Goal: Task Accomplishment & Management: Complete application form

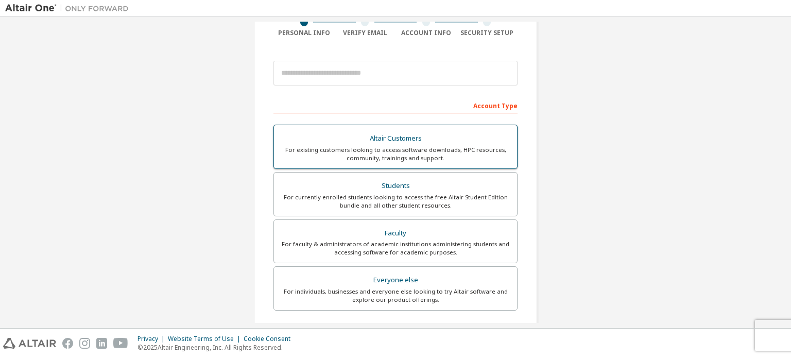
scroll to position [91, 0]
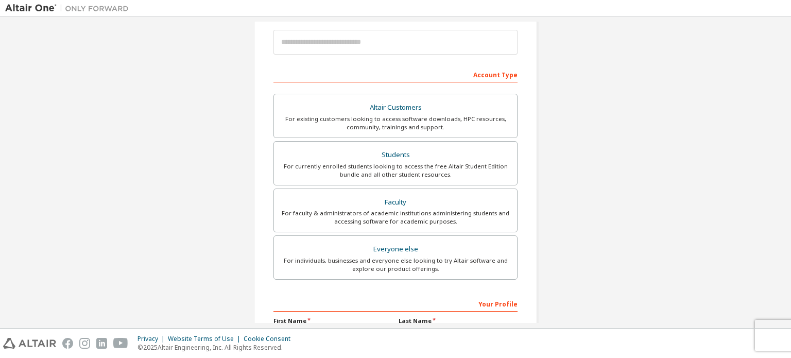
scroll to position [120, 0]
click at [379, 171] on div "For currently enrolled students looking to access the free Altair Student Editi…" at bounding box center [395, 169] width 231 height 16
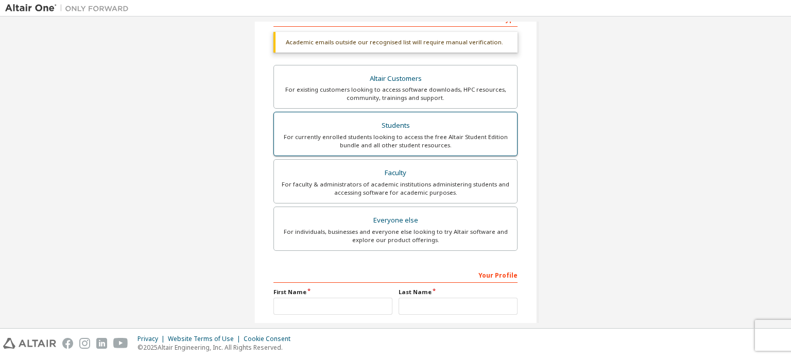
scroll to position [184, 0]
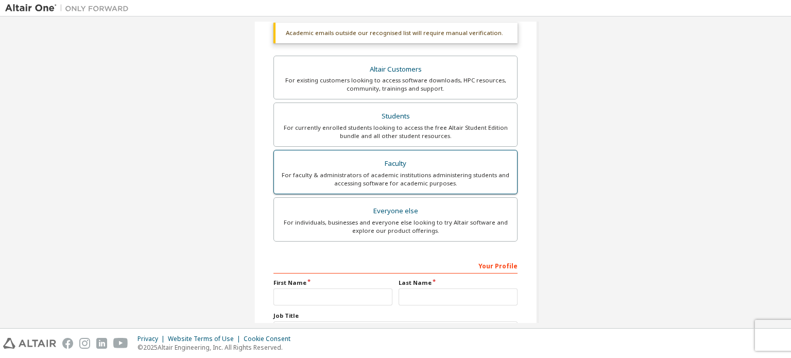
click at [411, 173] on div "For faculty & administrators of academic institutions administering students an…" at bounding box center [395, 179] width 231 height 16
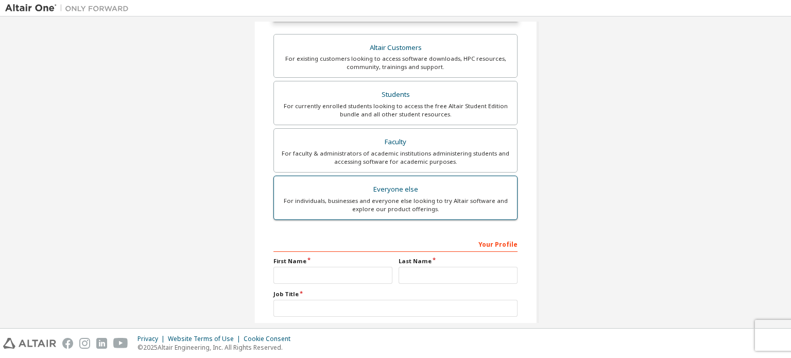
scroll to position [175, 0]
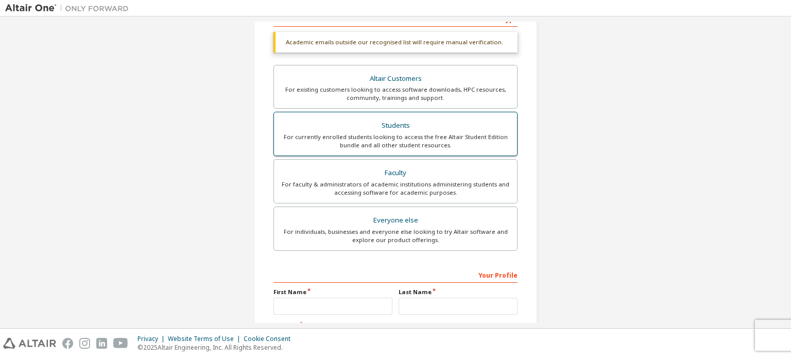
click at [442, 144] on div "For currently enrolled students looking to access the free Altair Student Editi…" at bounding box center [395, 141] width 231 height 16
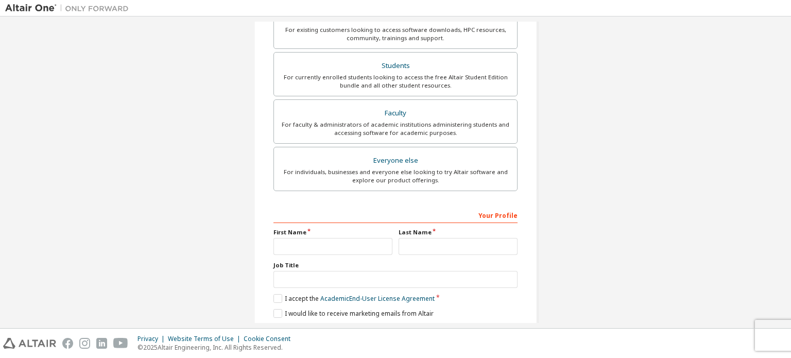
scroll to position [268, 0]
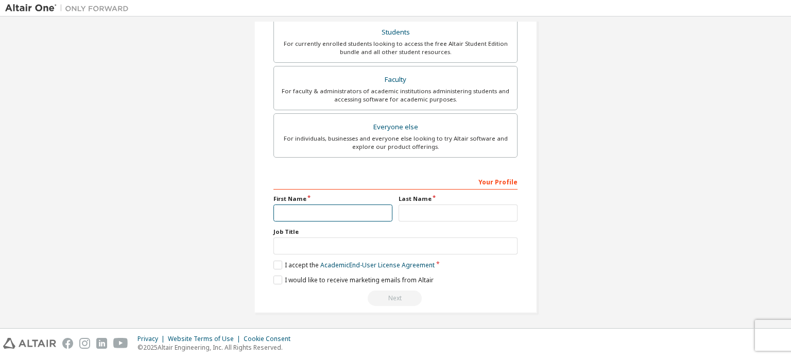
click at [315, 216] on input "text" at bounding box center [332, 212] width 119 height 17
type input "**********"
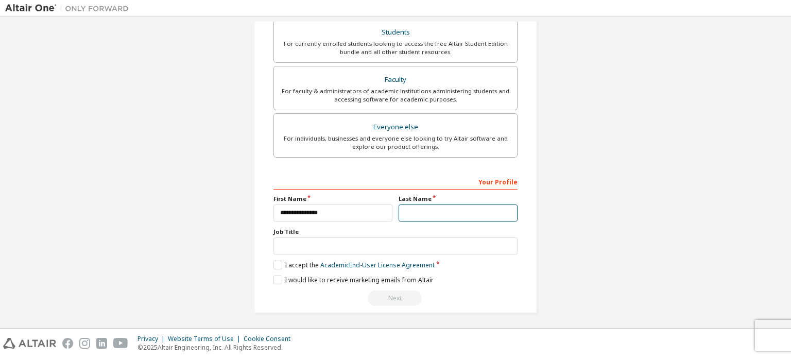
click at [418, 214] on input "text" at bounding box center [457, 212] width 119 height 17
type input "**********"
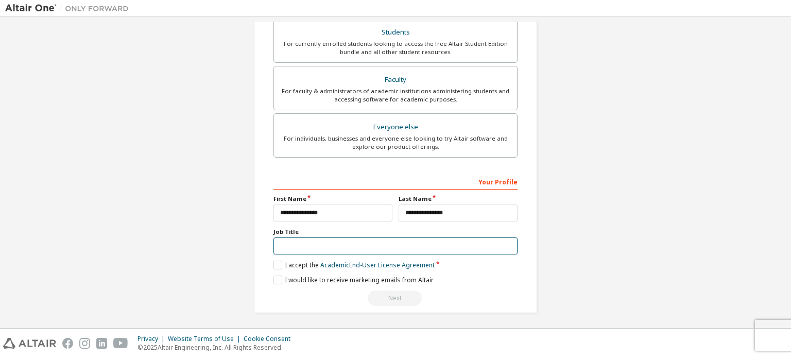
click at [366, 238] on input "text" at bounding box center [395, 245] width 244 height 17
type input "*******"
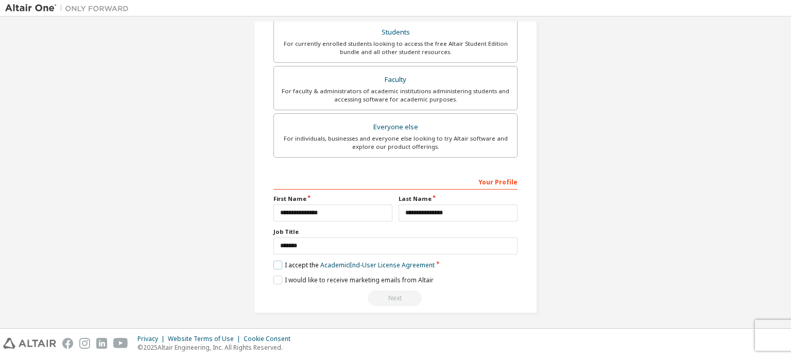
click at [278, 261] on label "I accept the Academic End-User License Agreement" at bounding box center [353, 264] width 161 height 9
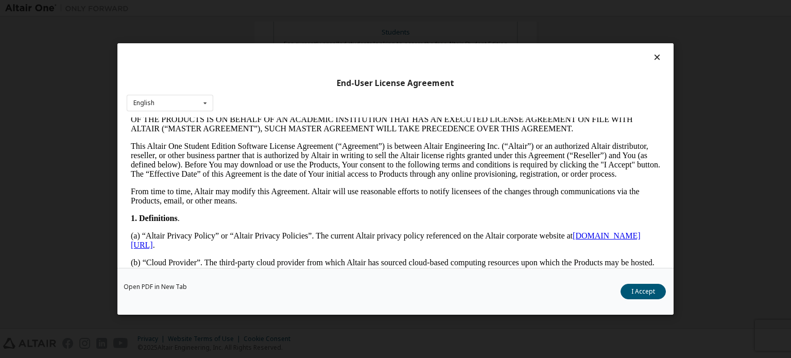
scroll to position [115, 0]
click at [635, 286] on button "I Accept" at bounding box center [642, 291] width 45 height 15
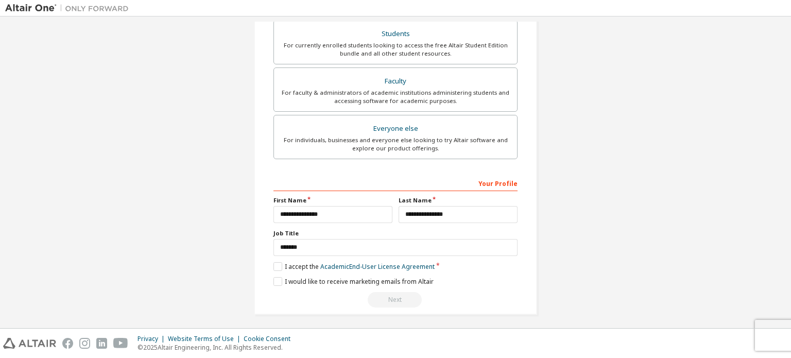
scroll to position [268, 0]
click at [350, 275] on label "I would like to receive marketing emails from Altair" at bounding box center [353, 279] width 160 height 9
click at [311, 275] on label "I would like to receive marketing emails from Altair" at bounding box center [353, 279] width 160 height 9
click at [357, 183] on div "Your Profile" at bounding box center [395, 181] width 244 height 16
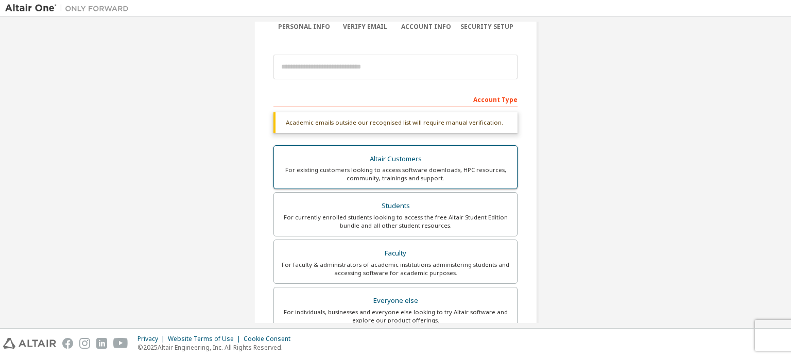
scroll to position [93, 0]
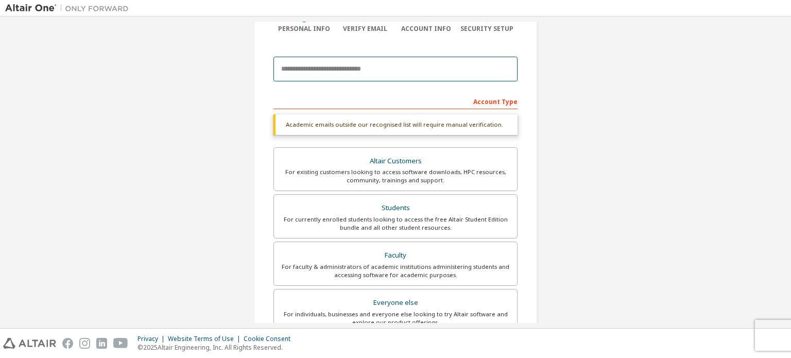
click at [346, 67] on input "email" at bounding box center [395, 69] width 244 height 25
type input "**********"
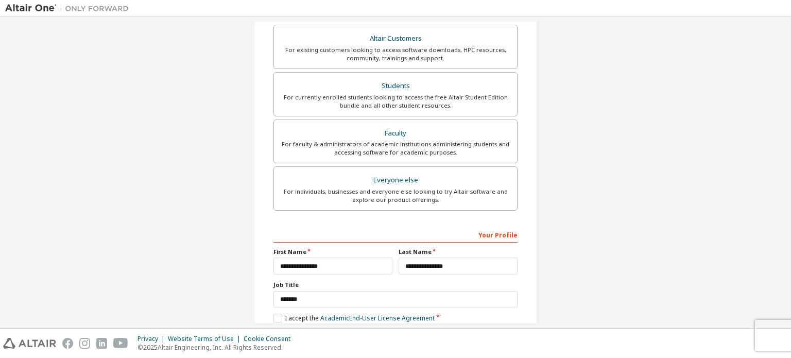
scroll to position [241, 0]
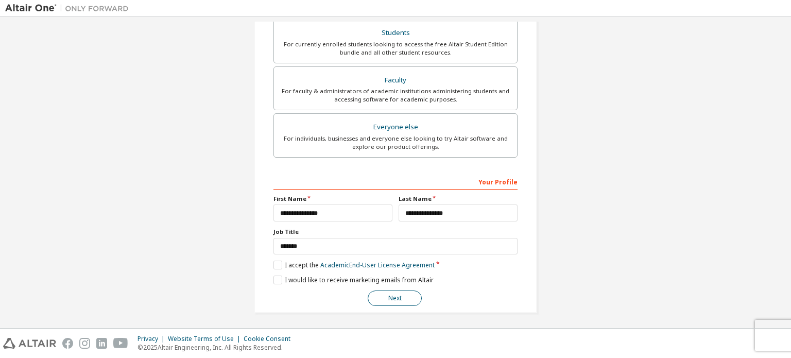
click at [396, 296] on button "Next" at bounding box center [395, 297] width 54 height 15
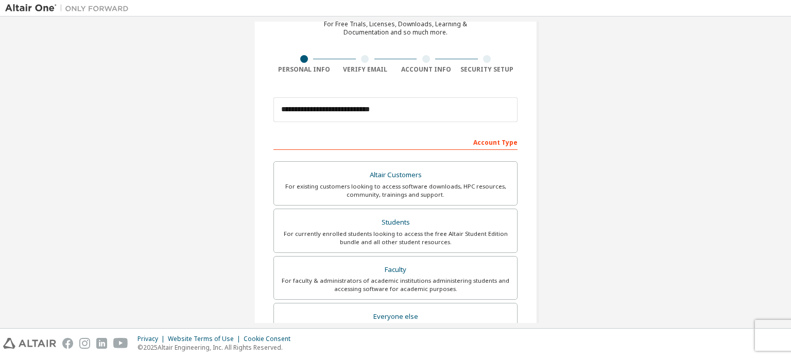
scroll to position [0, 0]
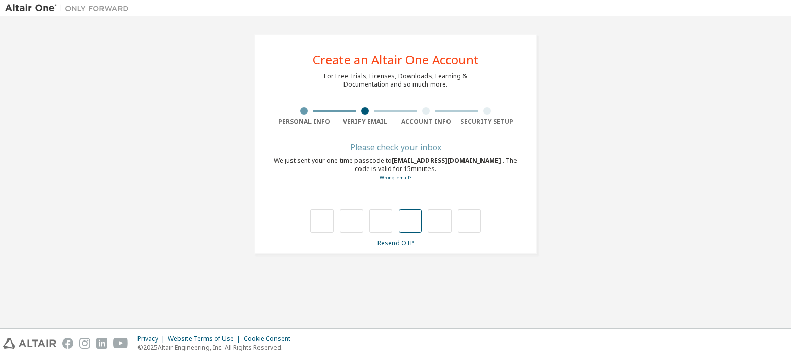
type input "*"
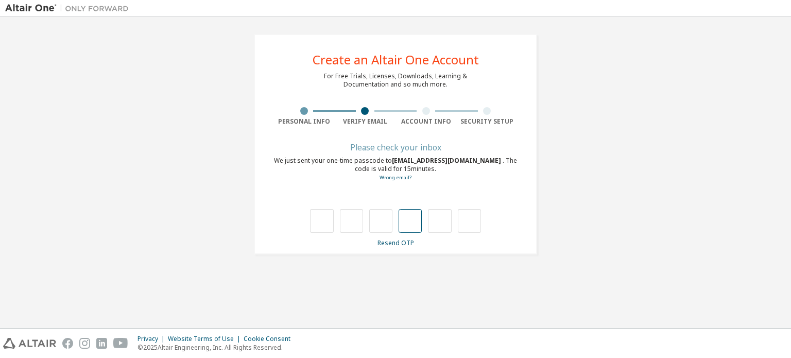
type input "*"
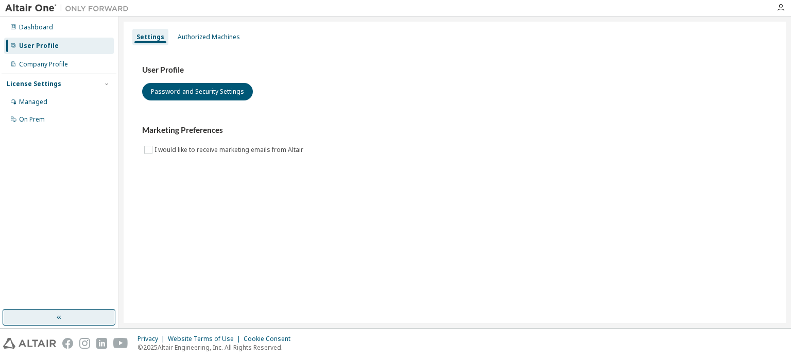
click at [58, 317] on icon "button" at bounding box center [59, 317] width 8 height 8
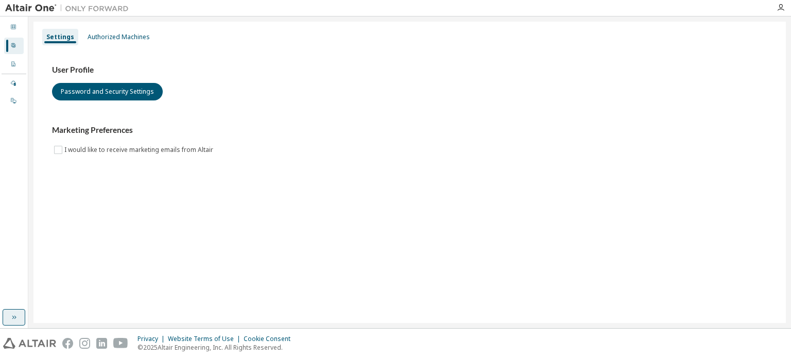
click at [7, 319] on button "button" at bounding box center [14, 317] width 23 height 16
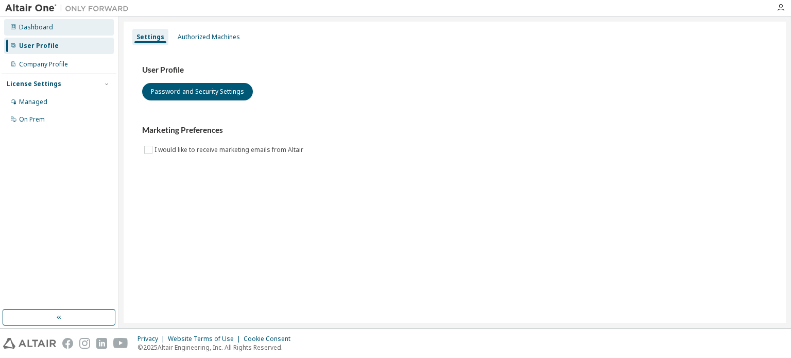
click at [40, 23] on div "Dashboard" at bounding box center [36, 27] width 34 height 8
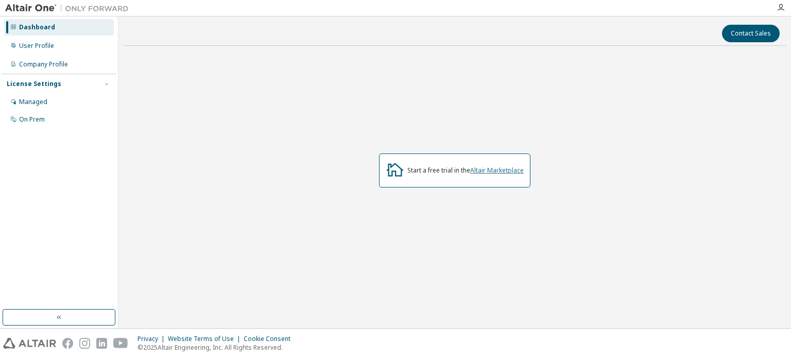
click at [501, 173] on link "Altair Marketplace" at bounding box center [497, 170] width 54 height 9
